Goal: Task Accomplishment & Management: Manage account settings

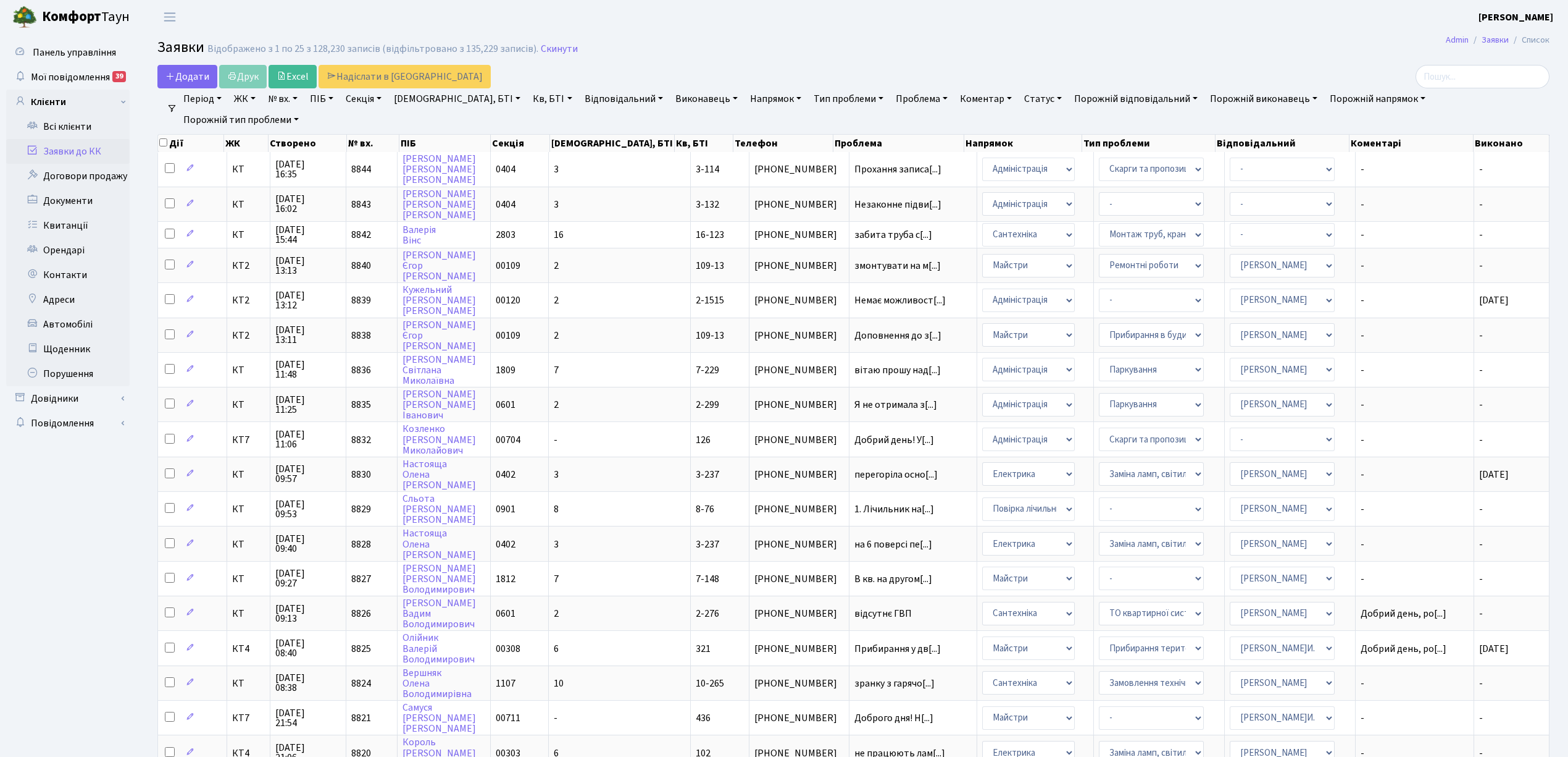
select select "25"
click at [542, 48] on link "Скинути" at bounding box center [559, 49] width 37 height 12
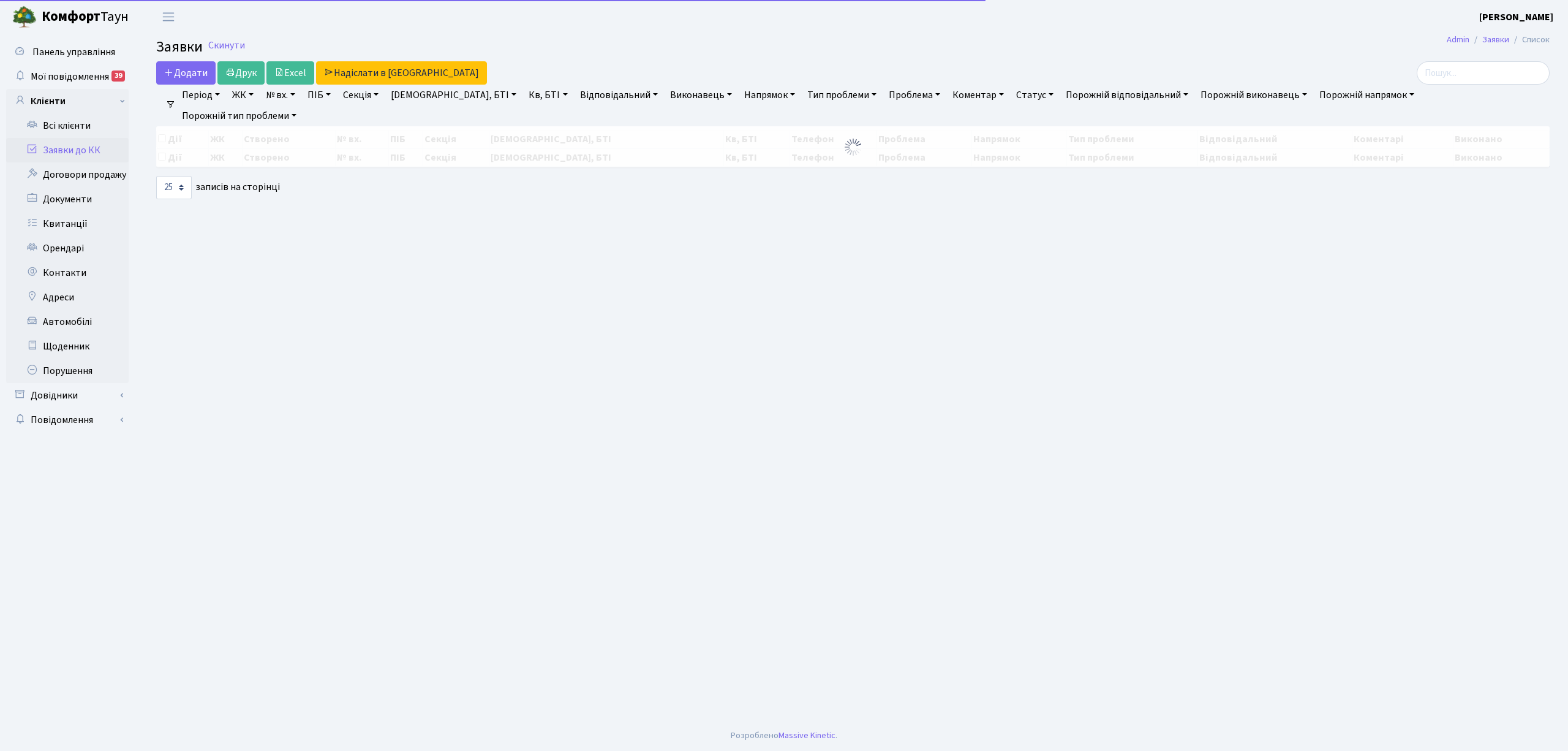
select select "25"
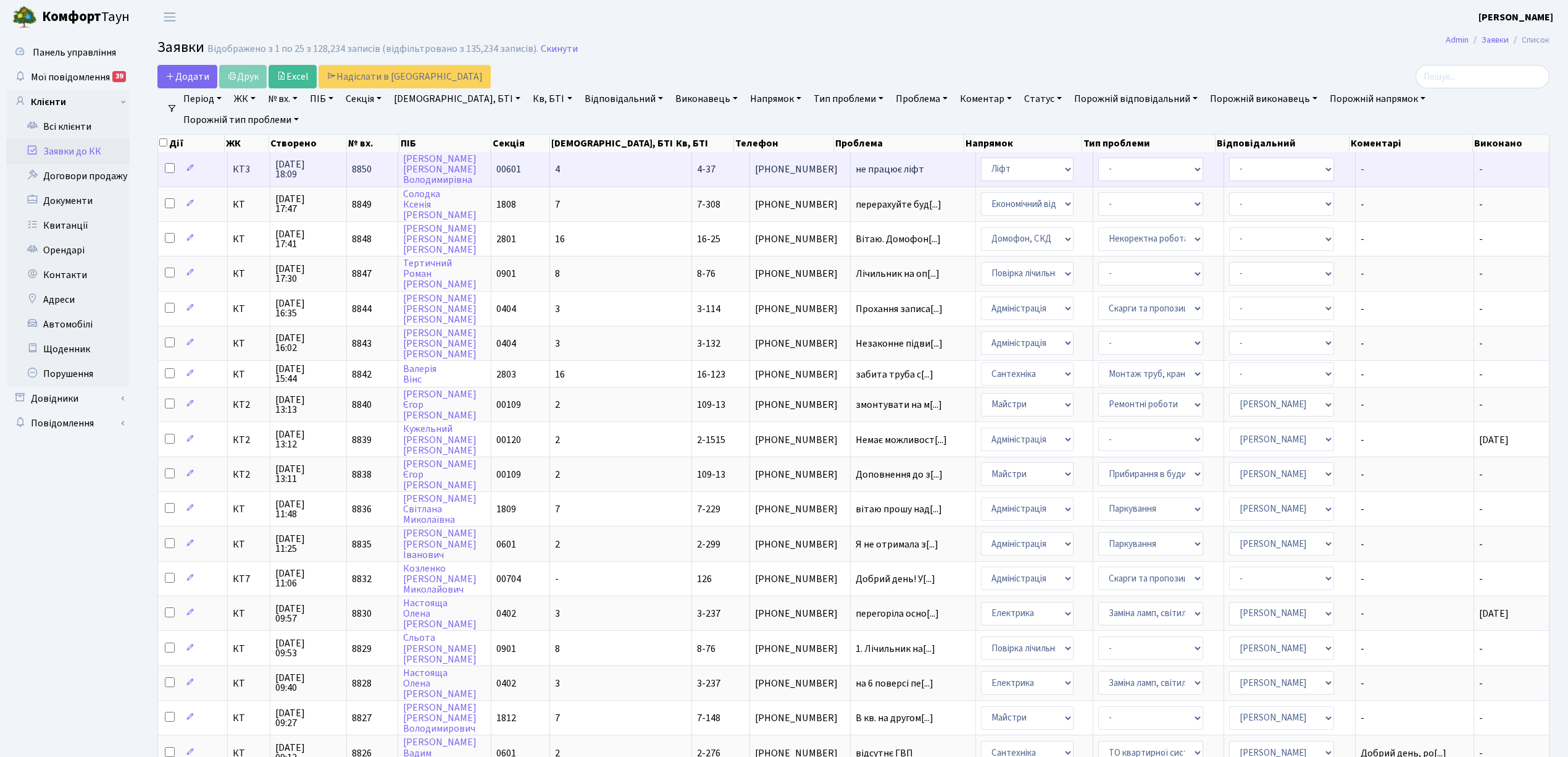
click at [599, 169] on td "4" at bounding box center [621, 168] width 142 height 34
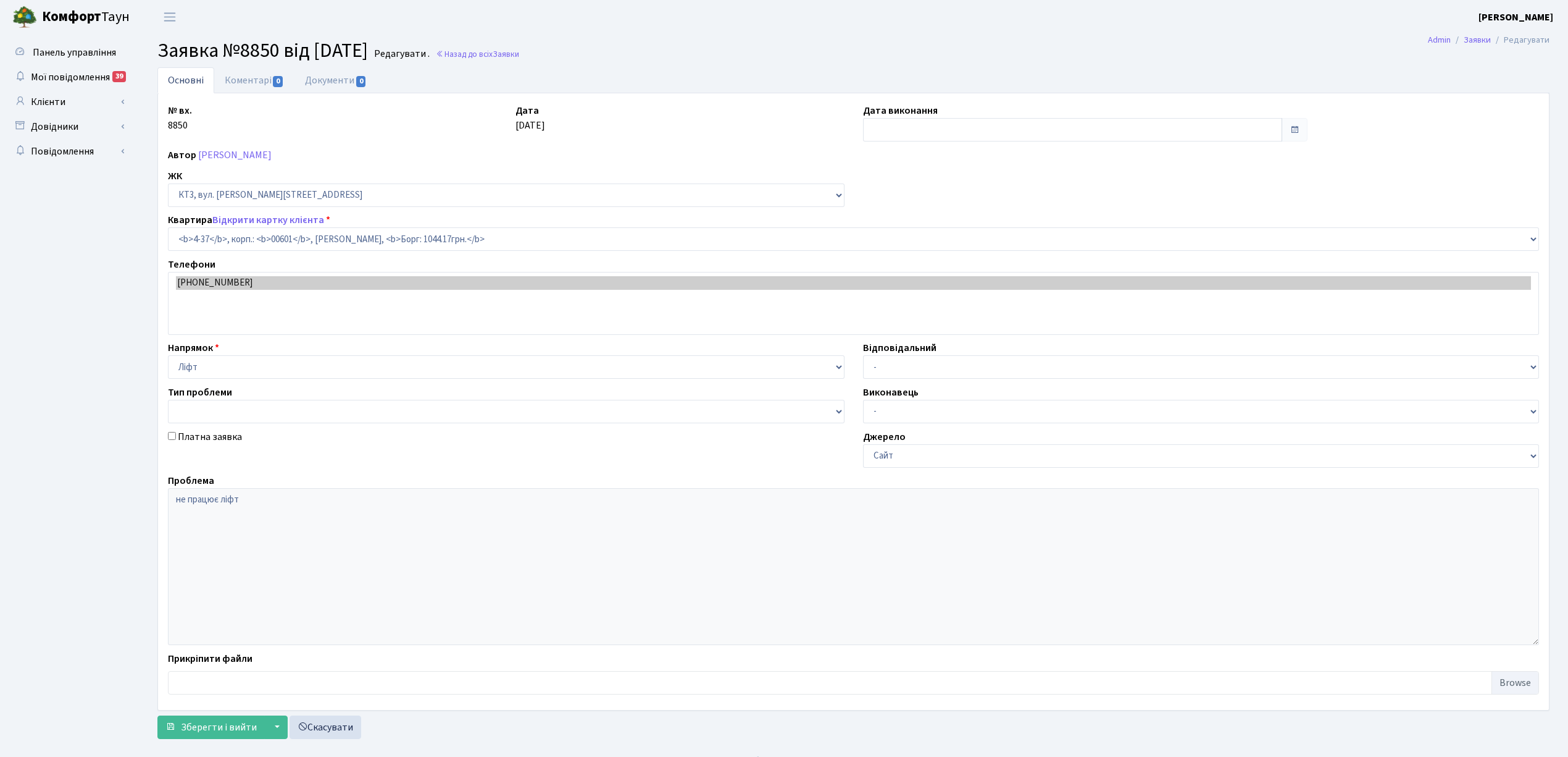
select select "16496"
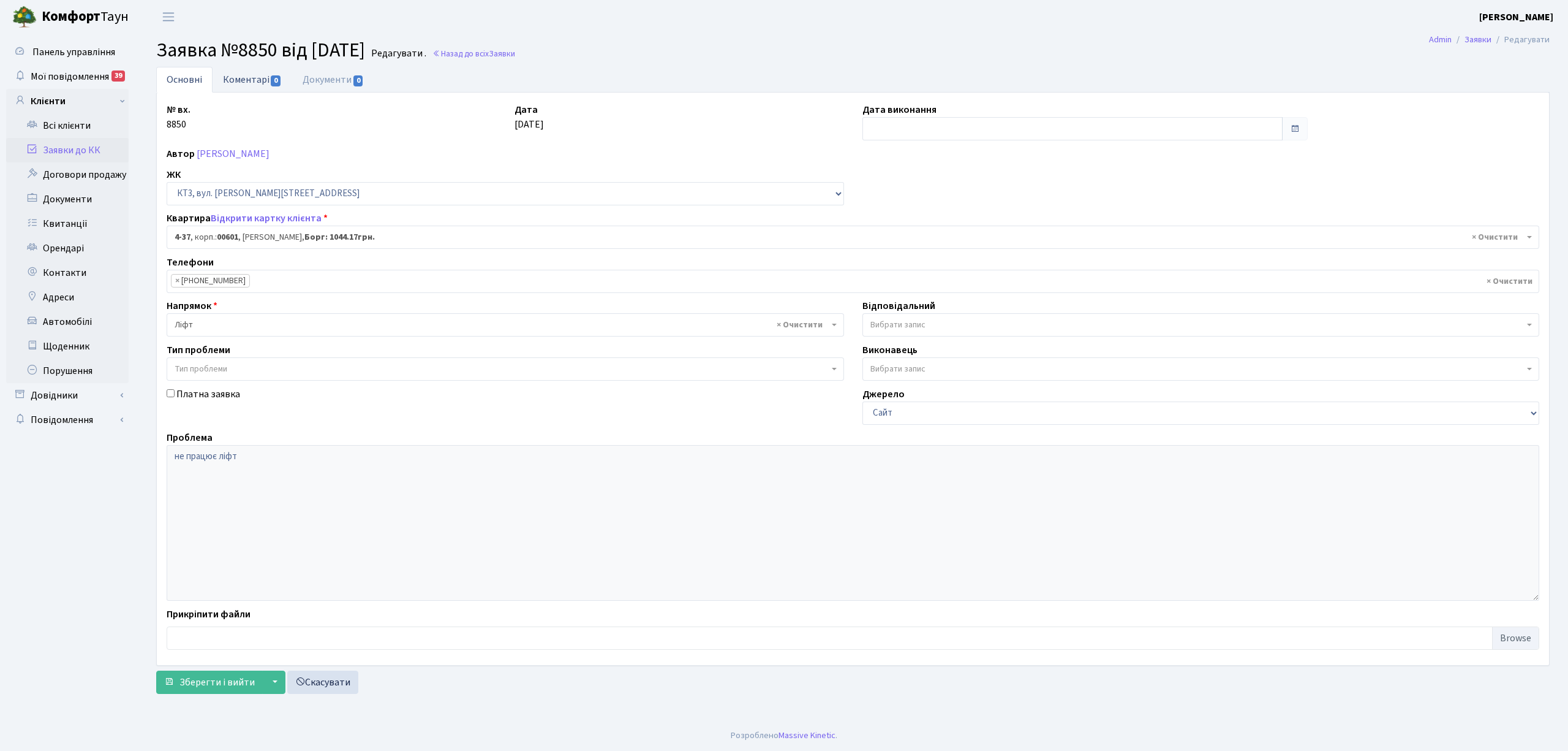
click at [247, 76] on link "Коментарі 0" at bounding box center [252, 79] width 80 height 25
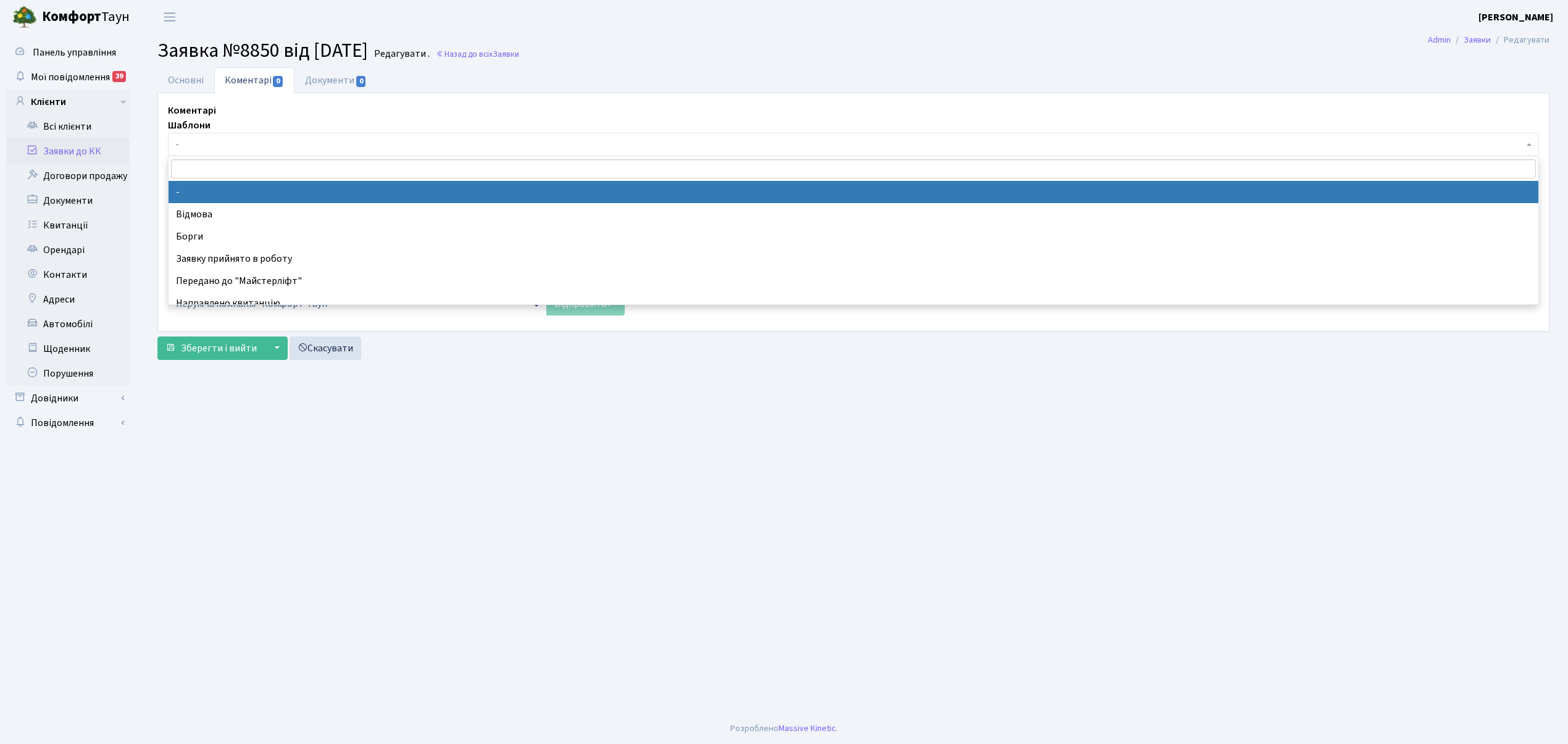
click at [219, 151] on span "-" at bounding box center [850, 144] width 1348 height 12
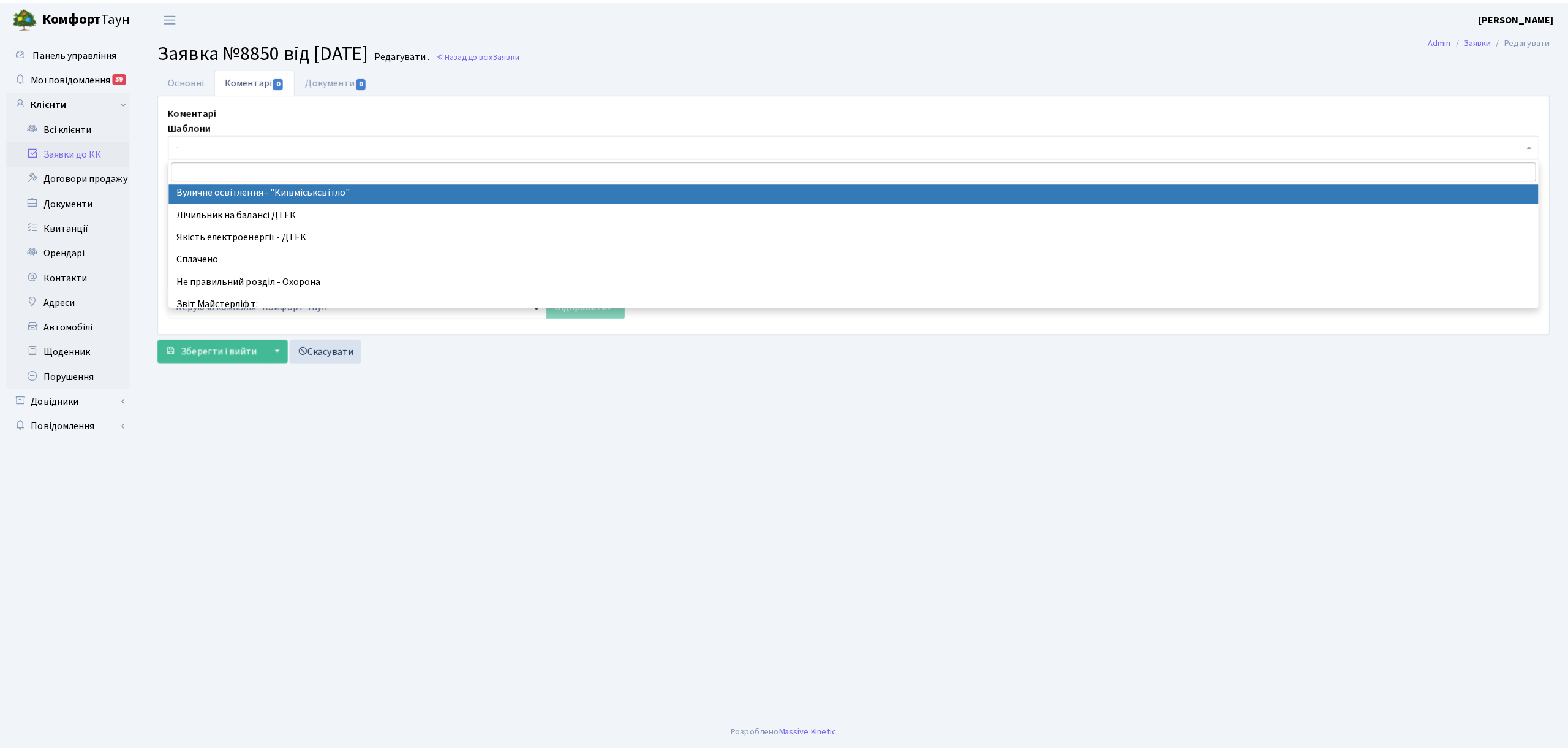
scroll to position [245, 0]
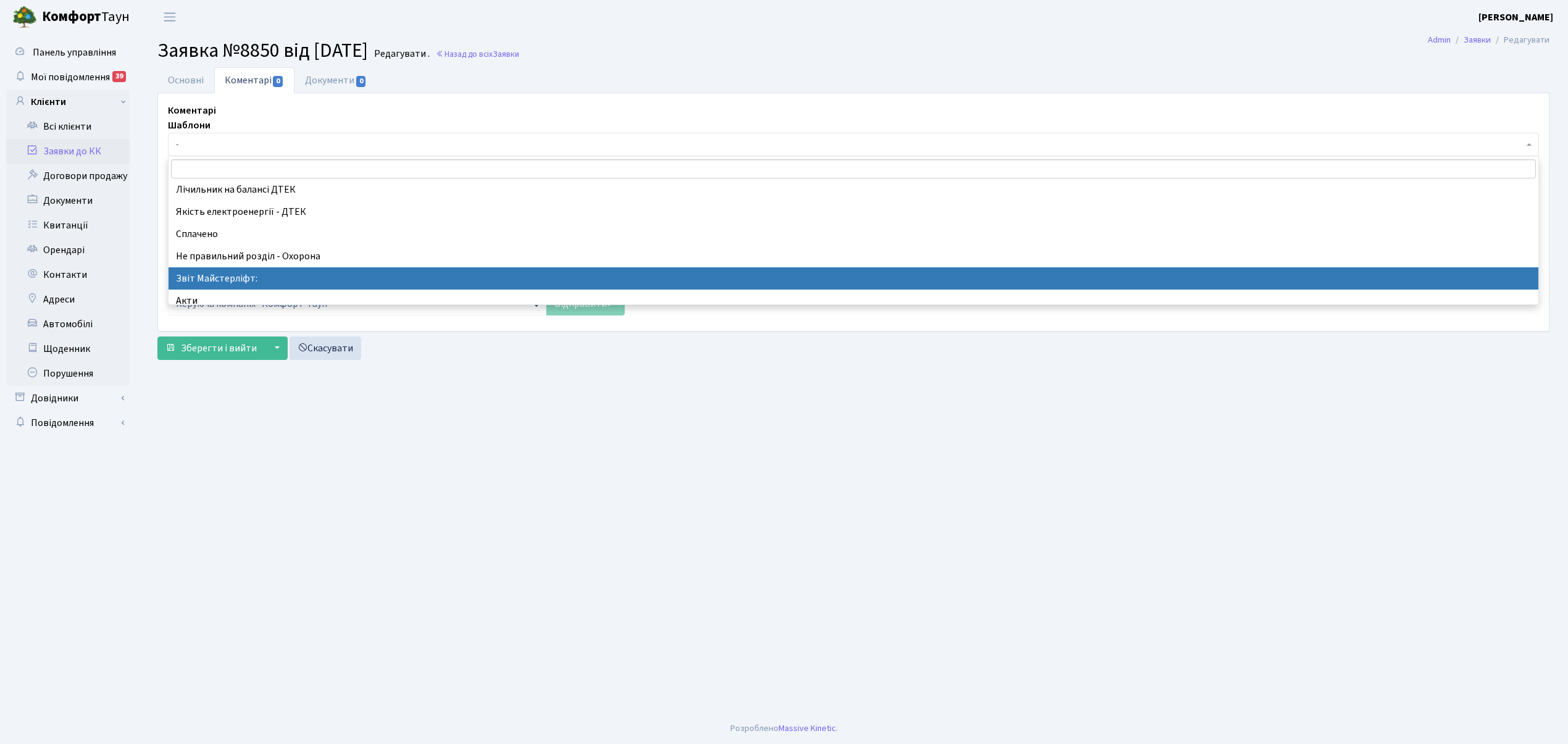
select select "37"
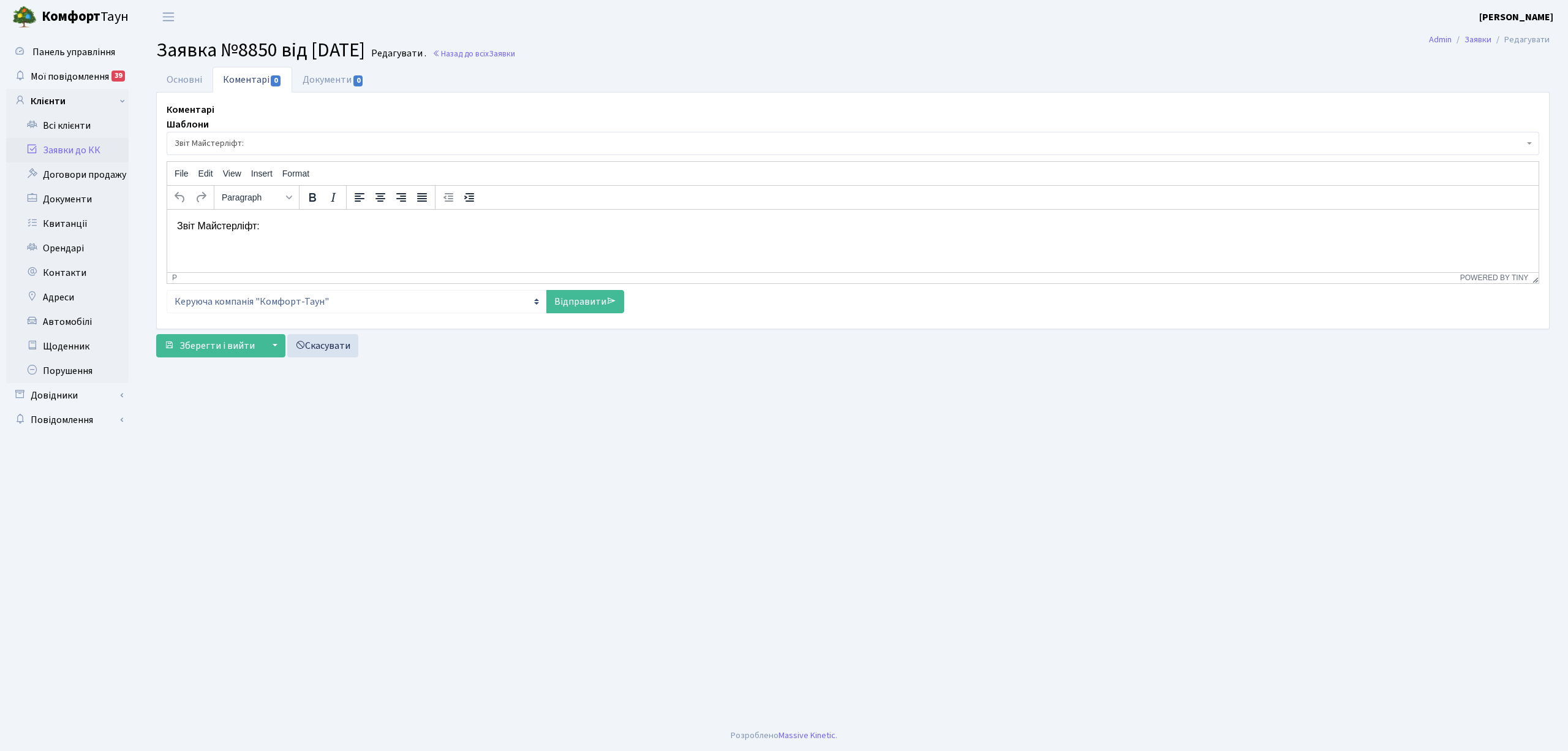
click at [289, 224] on p "Звіт Майстерліфт:" at bounding box center [853, 225] width 1352 height 13
click at [560, 300] on link "Відправити" at bounding box center [585, 302] width 78 height 23
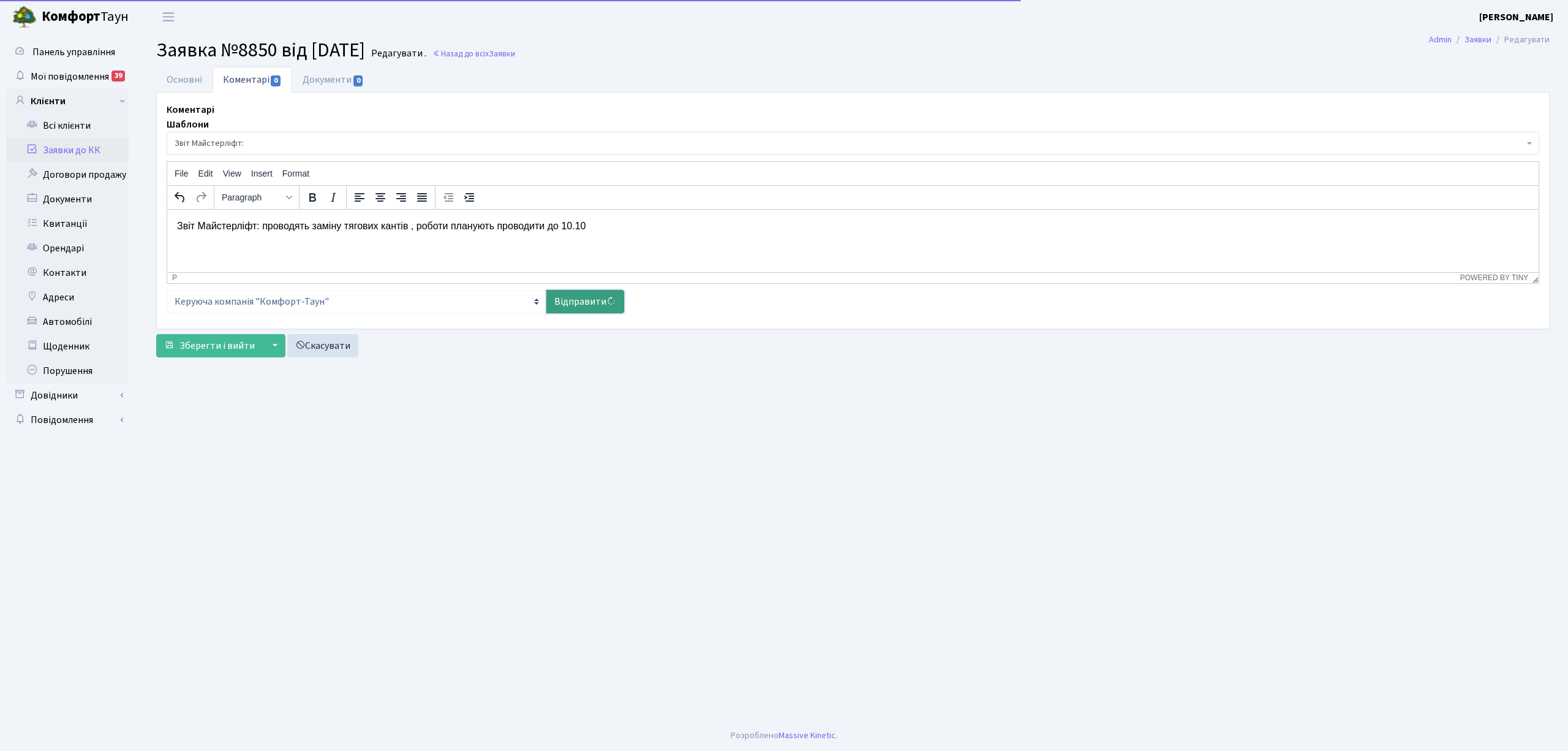
select select
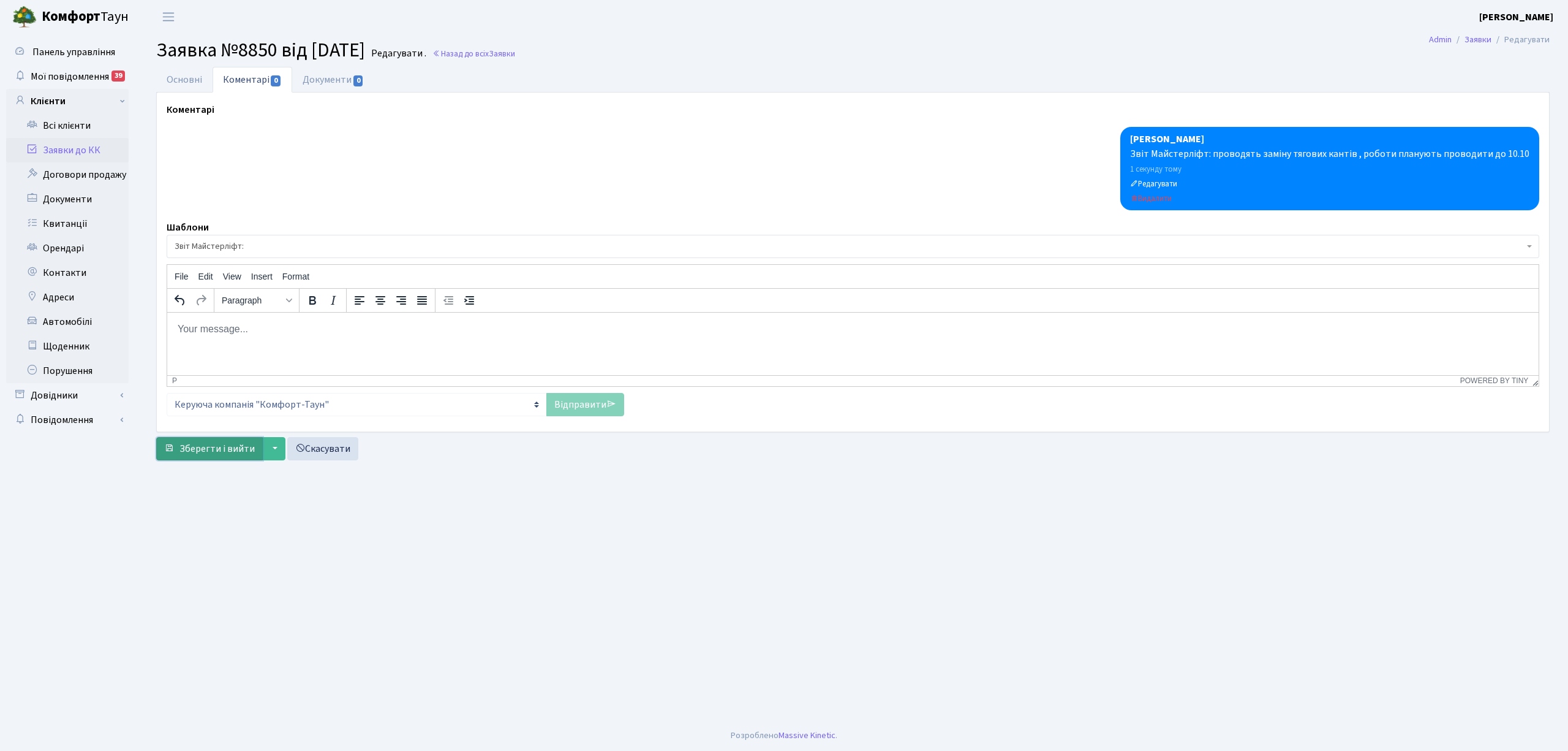
click at [218, 458] on button "Зберегти і вийти" at bounding box center [209, 449] width 107 height 23
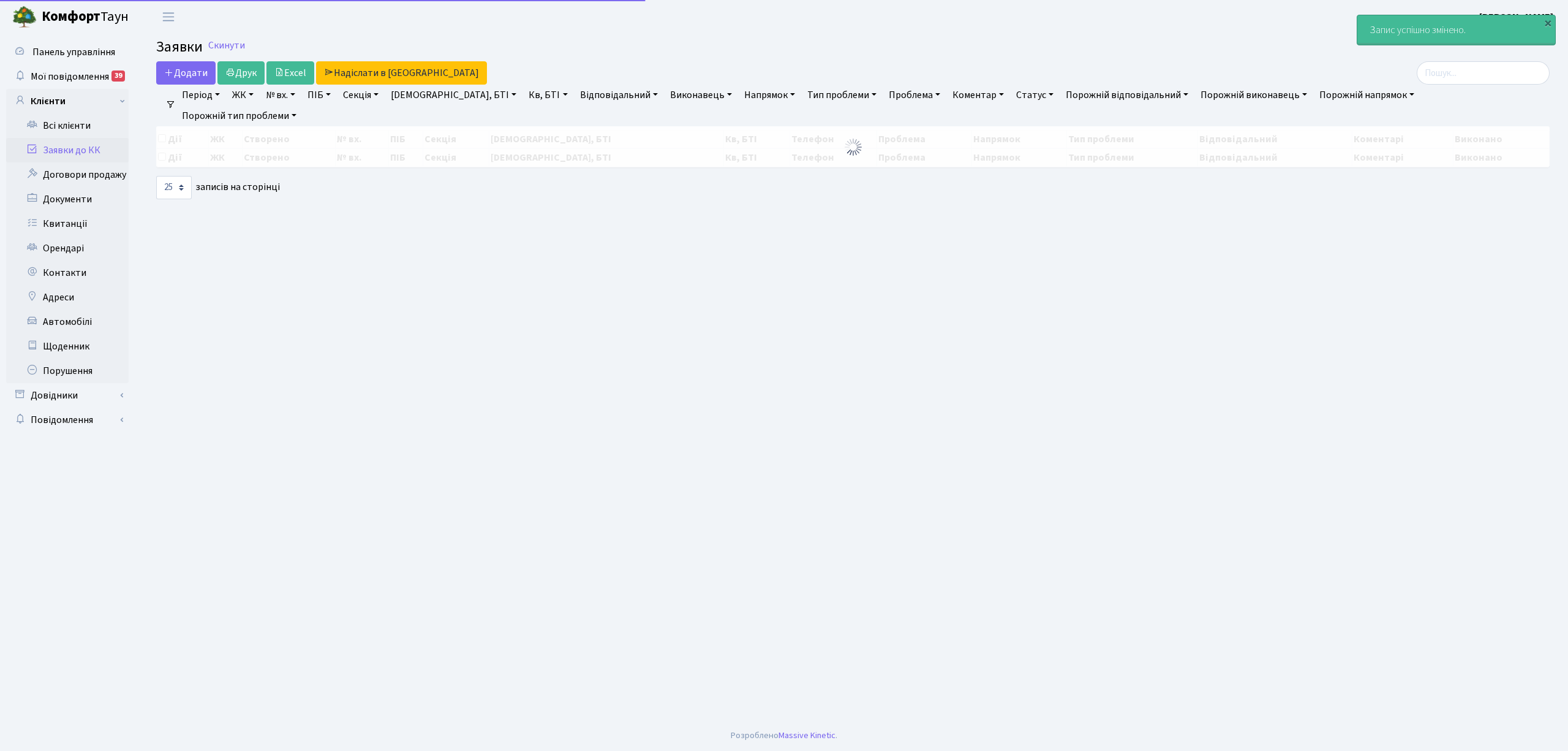
select select "25"
